Goal: Information Seeking & Learning: Learn about a topic

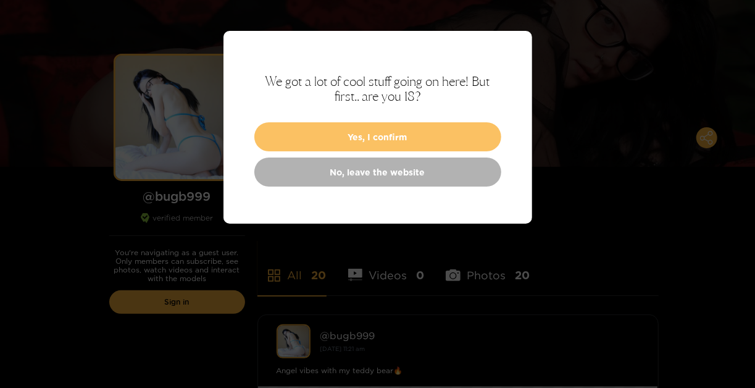
scroll to position [57, 0]
click at [380, 138] on button "Yes, I confirm" at bounding box center [377, 136] width 247 height 29
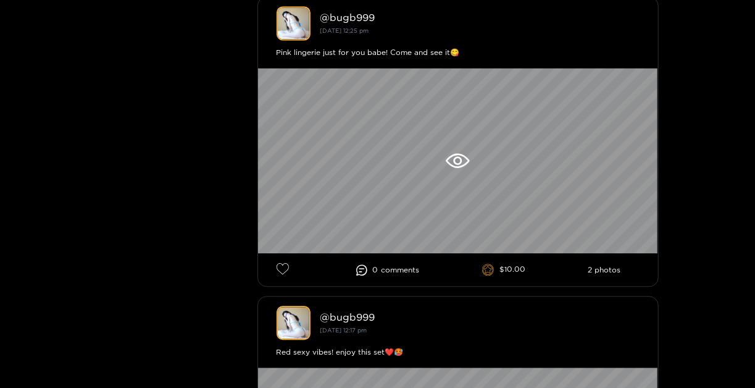
scroll to position [1340, 0]
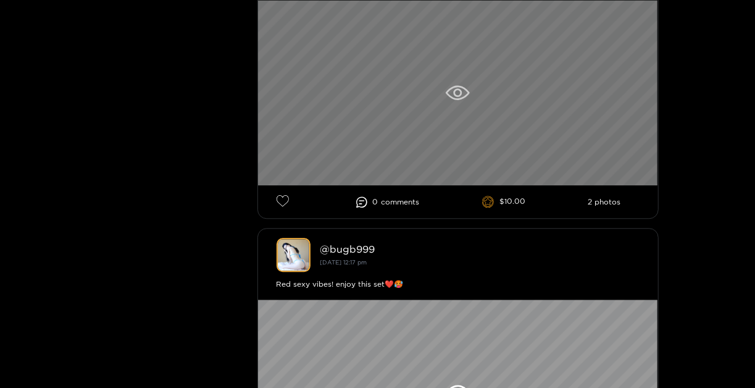
click at [454, 93] on icon at bounding box center [458, 92] width 24 height 15
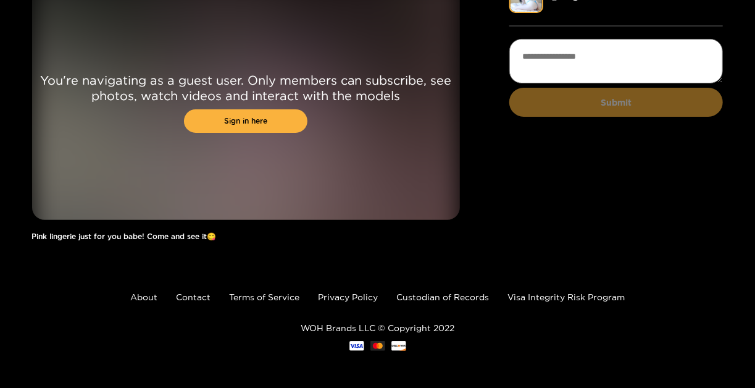
scroll to position [72, 0]
click at [270, 125] on link "Sign in here" at bounding box center [245, 120] width 123 height 23
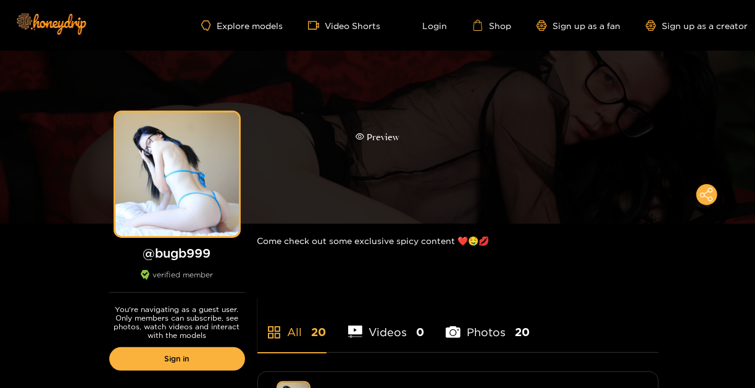
click at [375, 139] on div "Preview" at bounding box center [377, 137] width 44 height 14
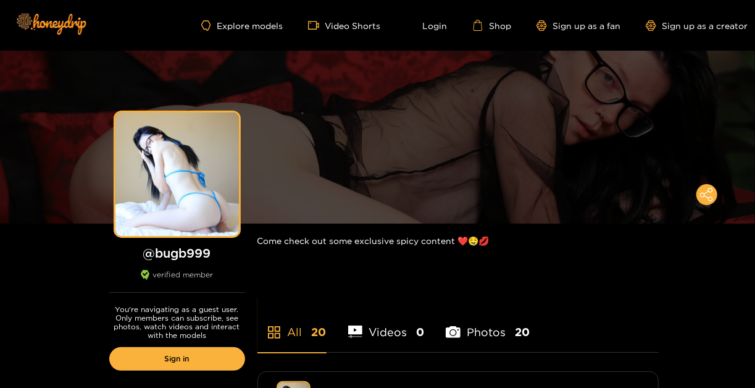
click at [469, 329] on li "Photos 20" at bounding box center [488, 324] width 84 height 56
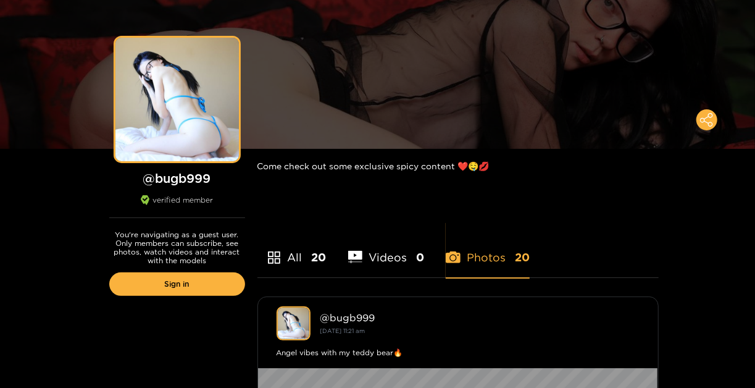
scroll to position [64, 0]
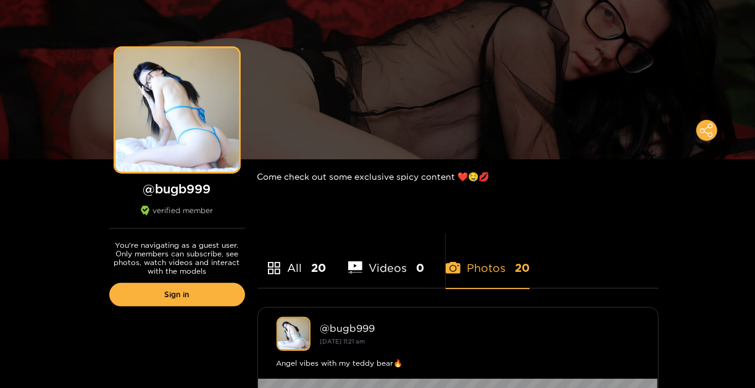
click at [280, 265] on icon "appstore" at bounding box center [274, 267] width 15 height 15
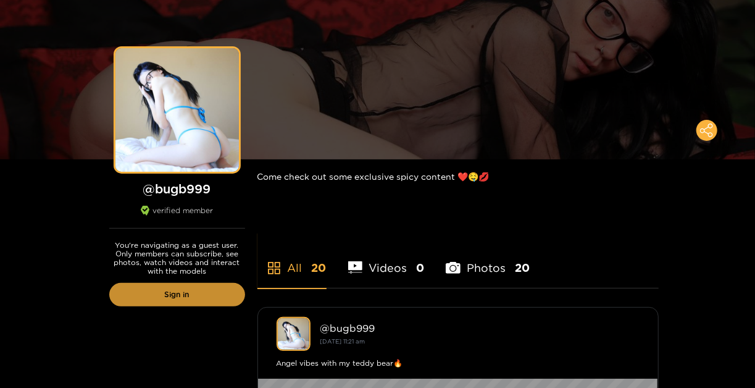
click at [204, 295] on link "Sign in" at bounding box center [177, 294] width 136 height 23
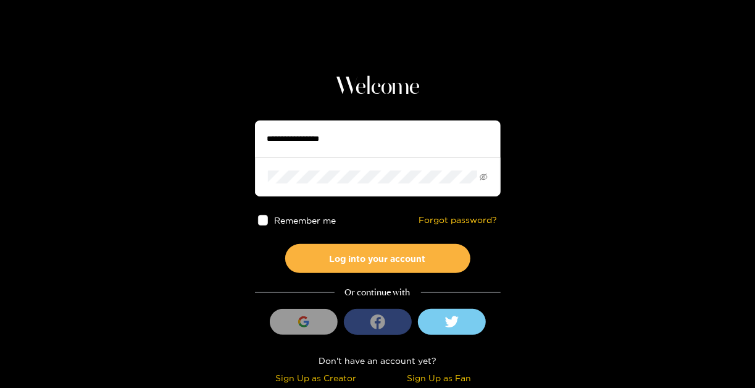
scroll to position [51, 0]
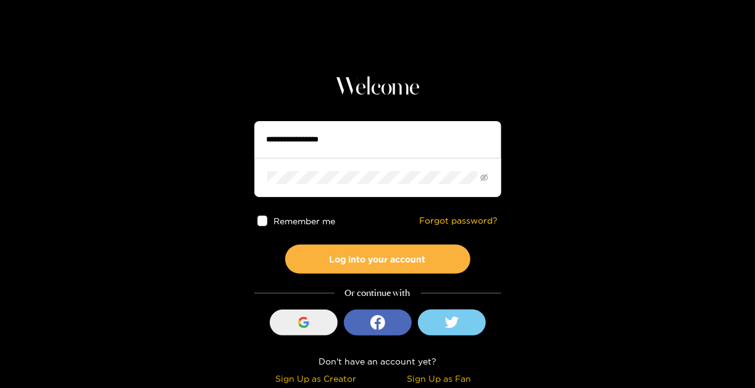
click at [291, 322] on button "Sign in with Google" at bounding box center [304, 322] width 68 height 26
click at [300, 320] on icon "button" at bounding box center [302, 319] width 9 height 4
